Goal: Information Seeking & Learning: Learn about a topic

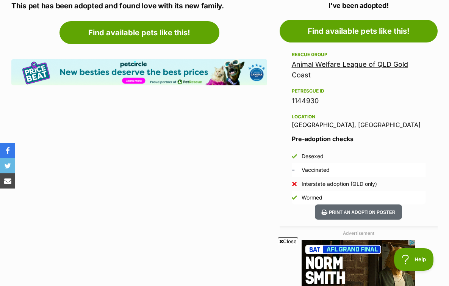
drag, startPoint x: 451, startPoint y: 50, endPoint x: 456, endPoint y: 135, distance: 85.4
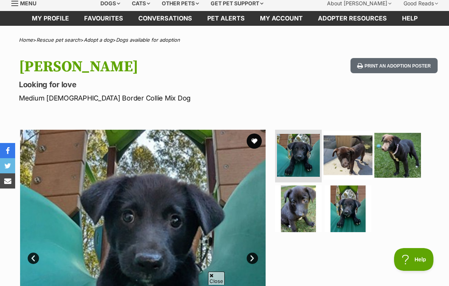
click at [346, 135] on img at bounding box center [348, 154] width 49 height 49
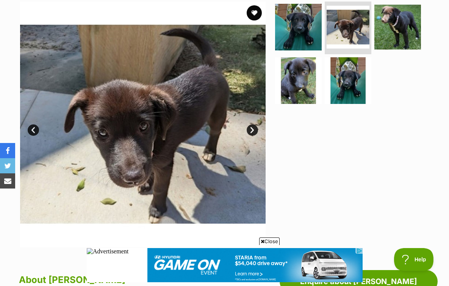
scroll to position [160, 0]
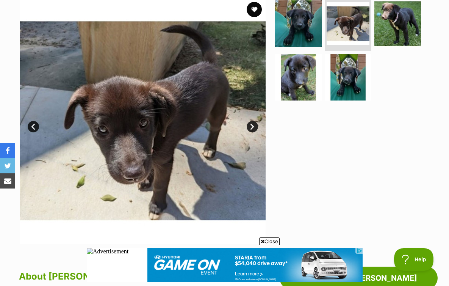
click at [251, 126] on link "Next" at bounding box center [252, 126] width 11 height 11
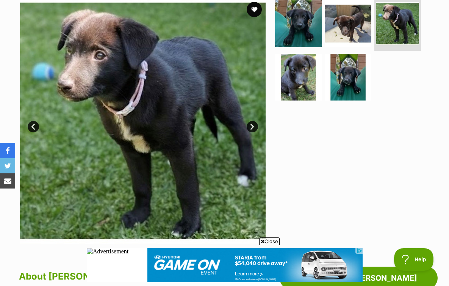
click at [251, 126] on link "Next" at bounding box center [252, 126] width 11 height 11
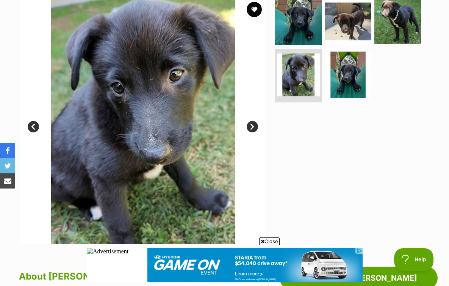
click at [251, 126] on link "Next" at bounding box center [252, 126] width 11 height 11
